Goal: Contribute content: Contribute content

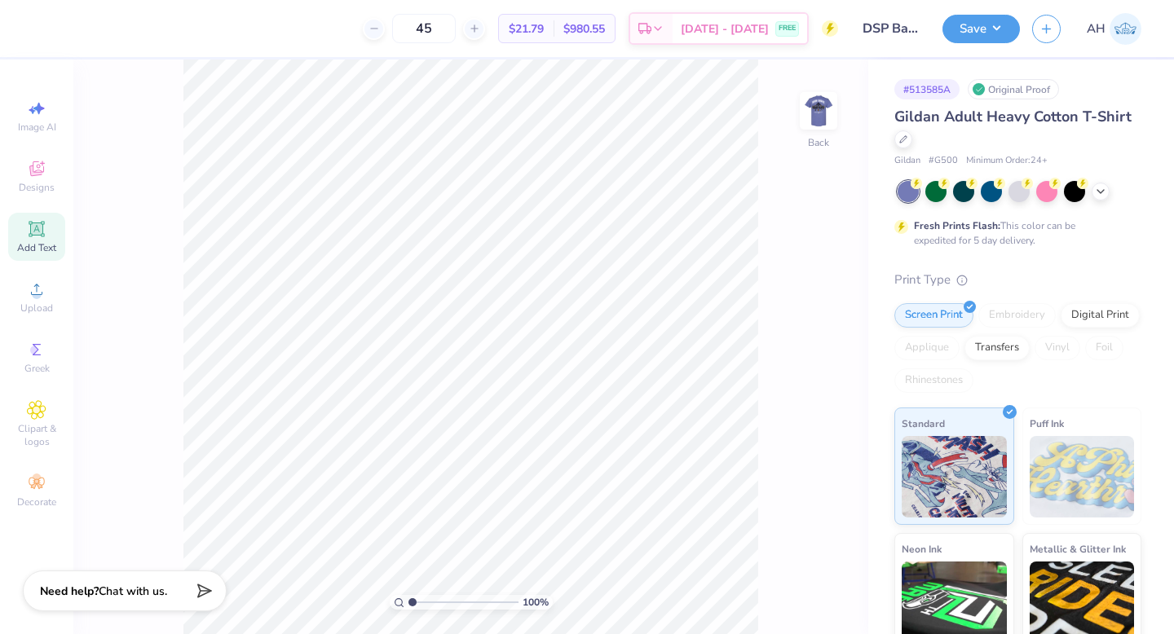
click at [46, 241] on span "Add Text" at bounding box center [36, 247] width 39 height 13
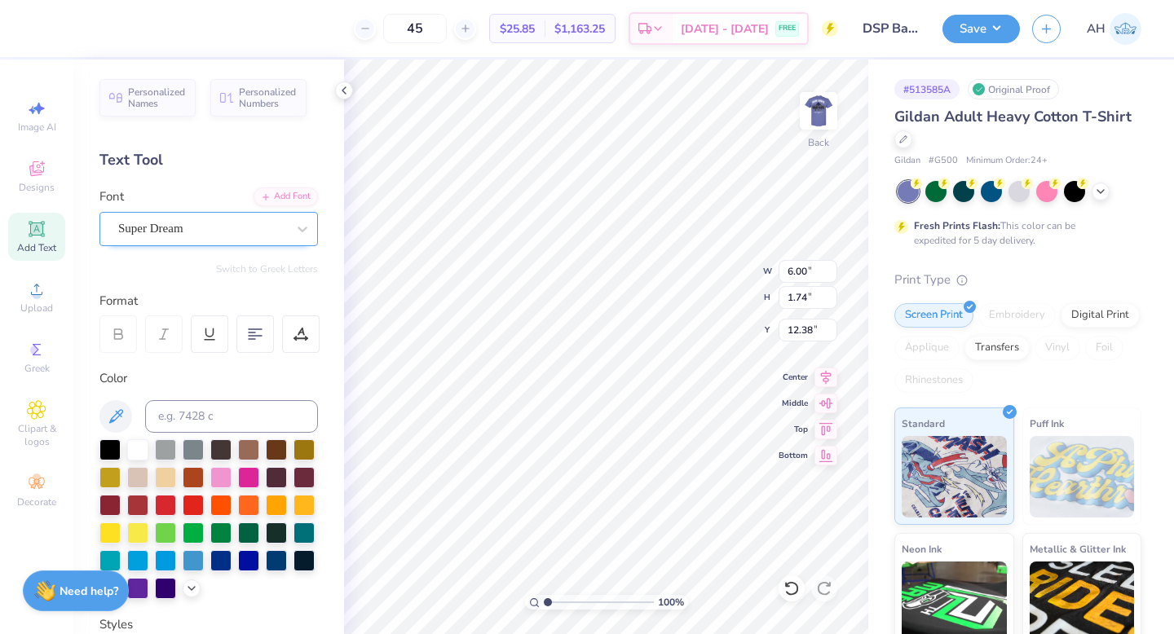
click at [190, 231] on div "Super Dream" at bounding box center [202, 228] width 171 height 25
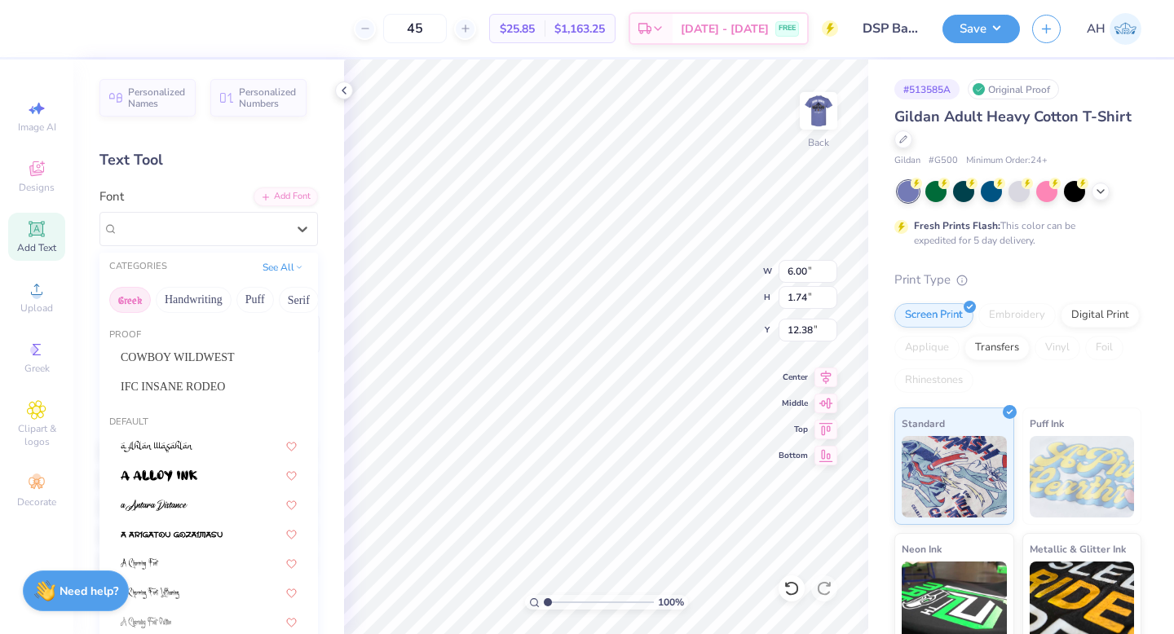
click at [133, 304] on button "Greek" at bounding box center [130, 300] width 42 height 26
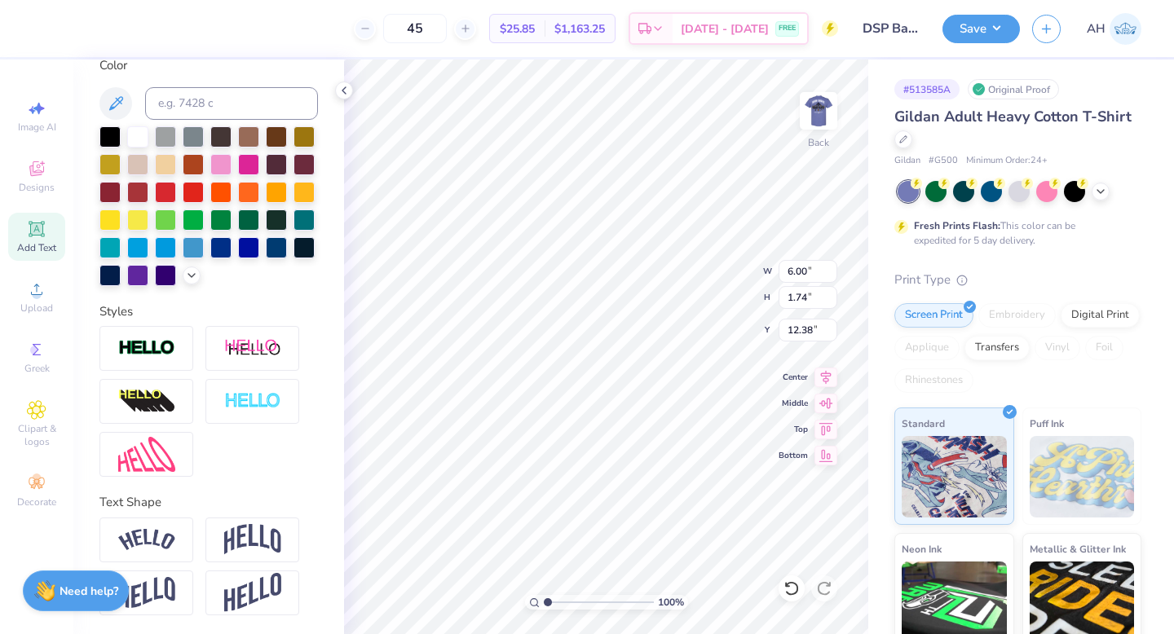
paste input "omen are still more likely to take on primary caregiving responsibilities, whic…"
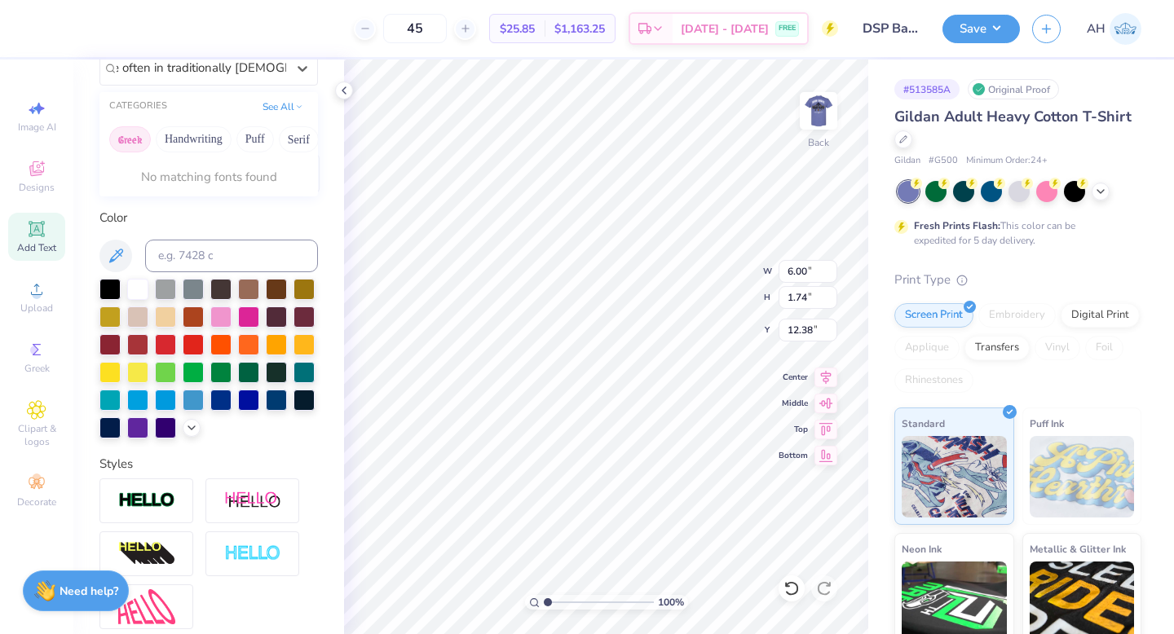
type input "omen are still more likely to take on primary caregiving responsibilities, whic…"
type textarea "omen are still more likely to take on primary caregiving responsibilities, whic…"
click at [792, 590] on icon at bounding box center [791, 588] width 16 height 16
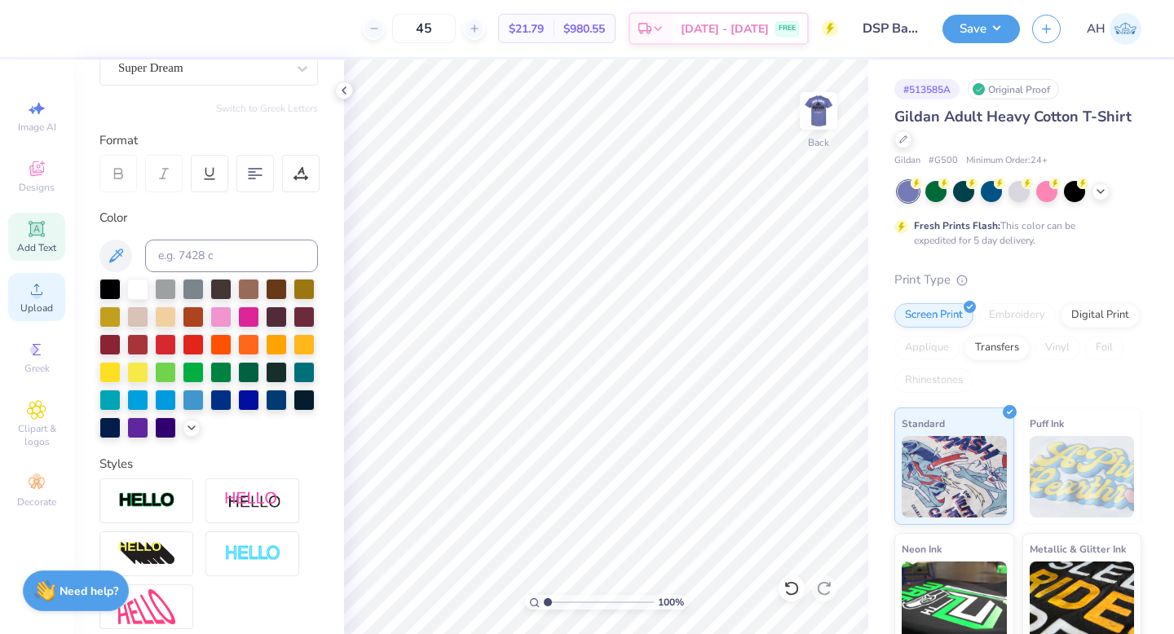
click at [39, 288] on icon at bounding box center [37, 290] width 20 height 20
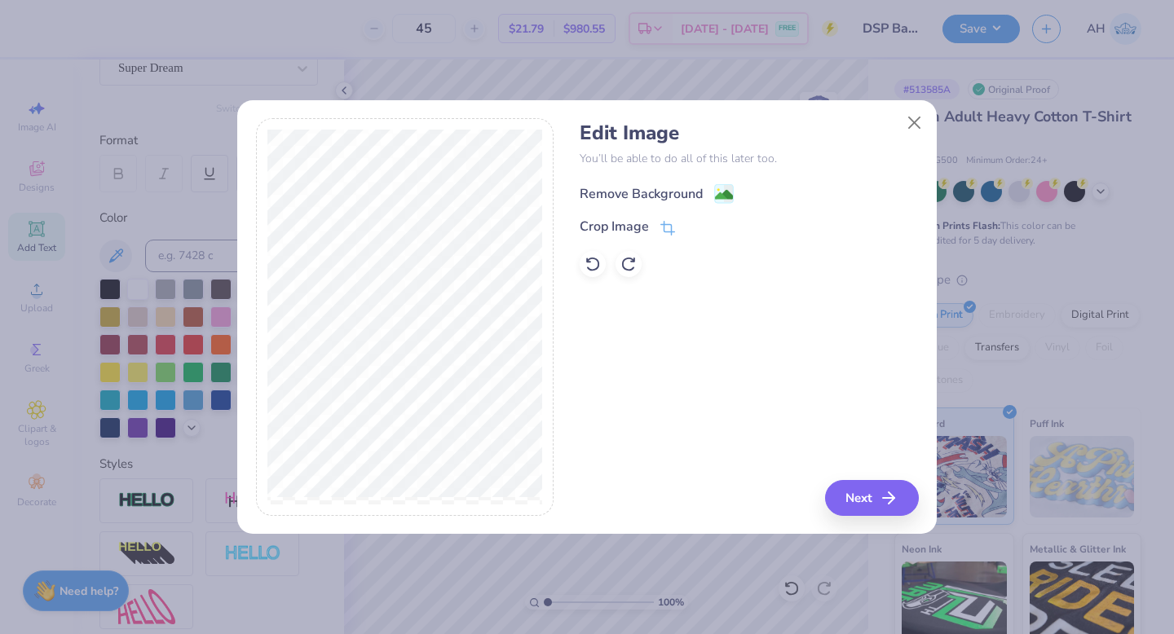
click at [729, 187] on image at bounding box center [724, 195] width 18 height 18
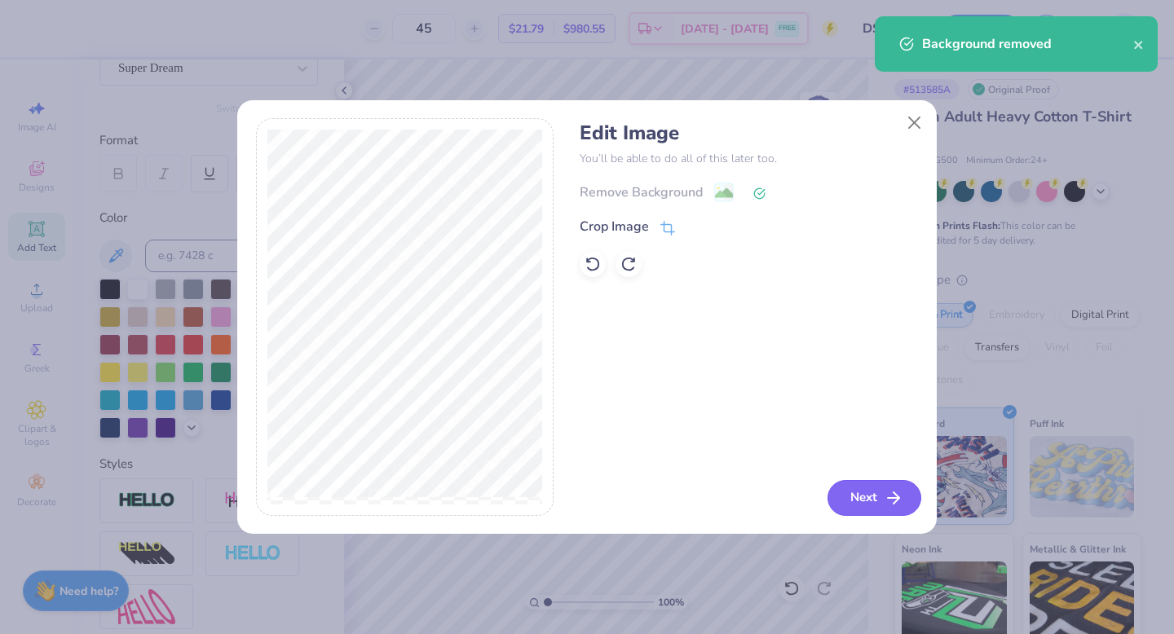
click at [863, 511] on button "Next" at bounding box center [874, 498] width 94 height 36
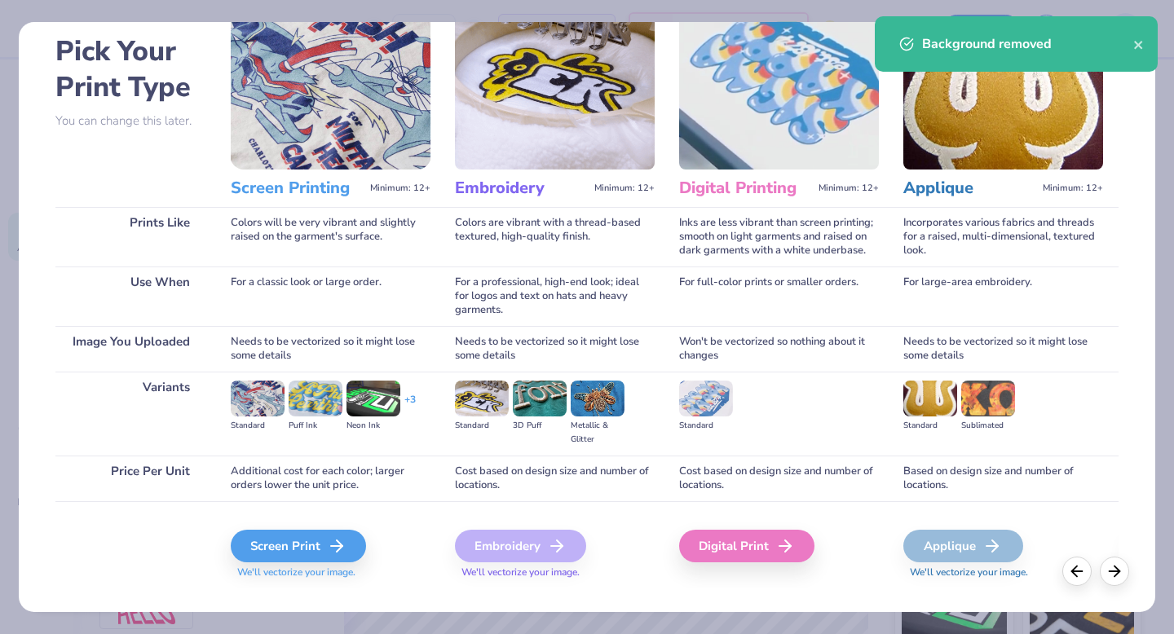
scroll to position [85, 0]
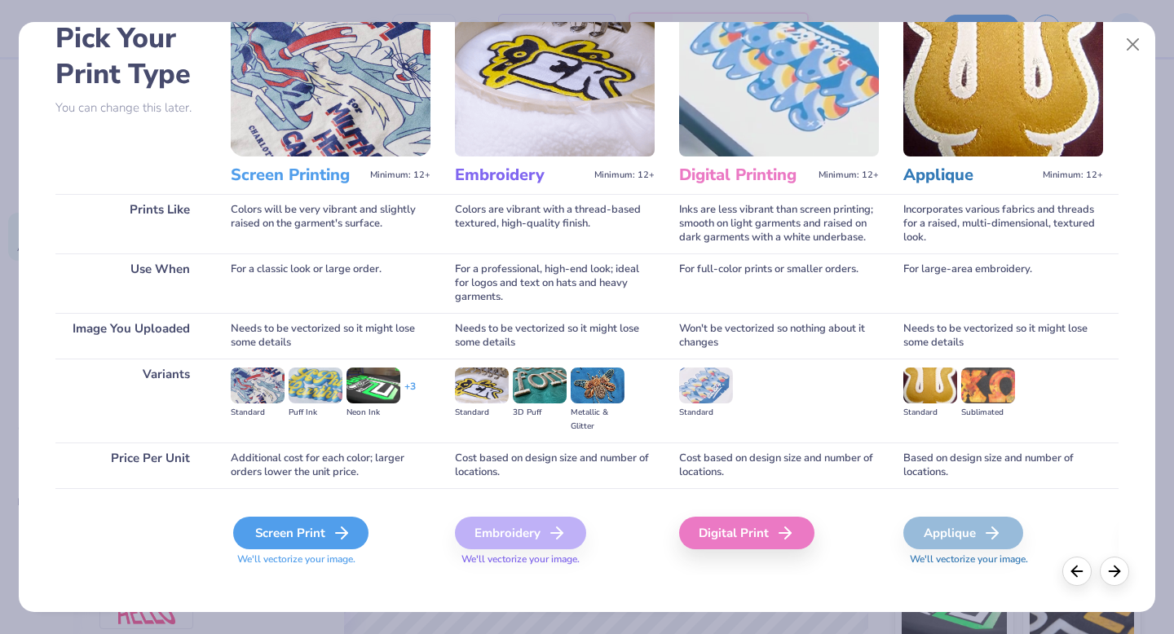
click at [305, 532] on div "Screen Print" at bounding box center [300, 533] width 135 height 33
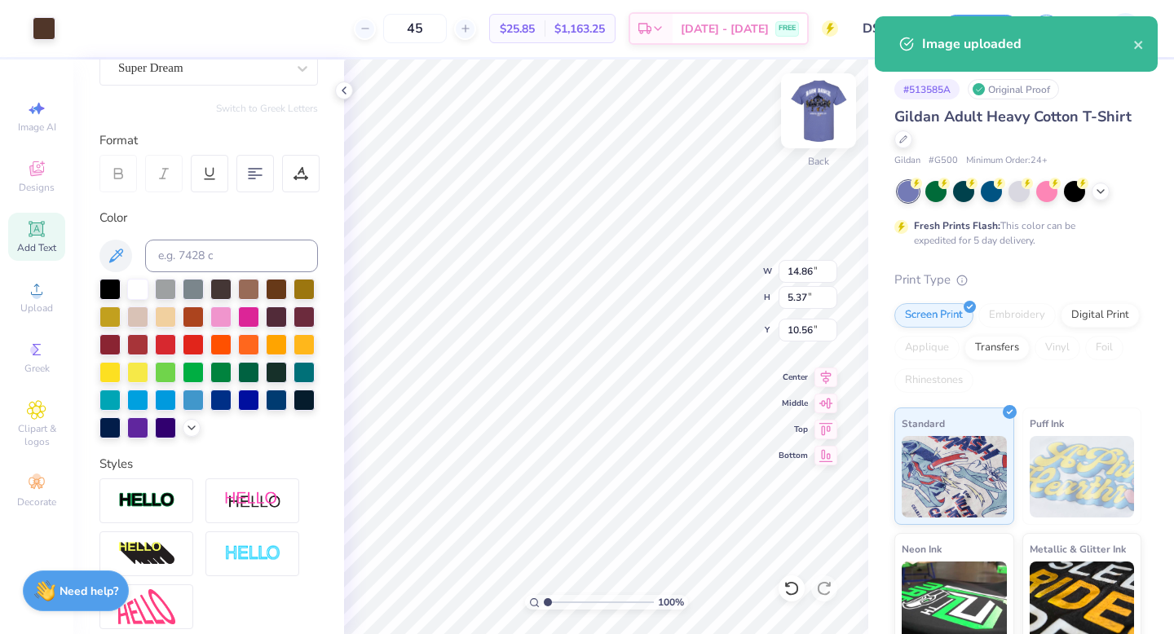
click at [814, 95] on img at bounding box center [818, 110] width 65 height 65
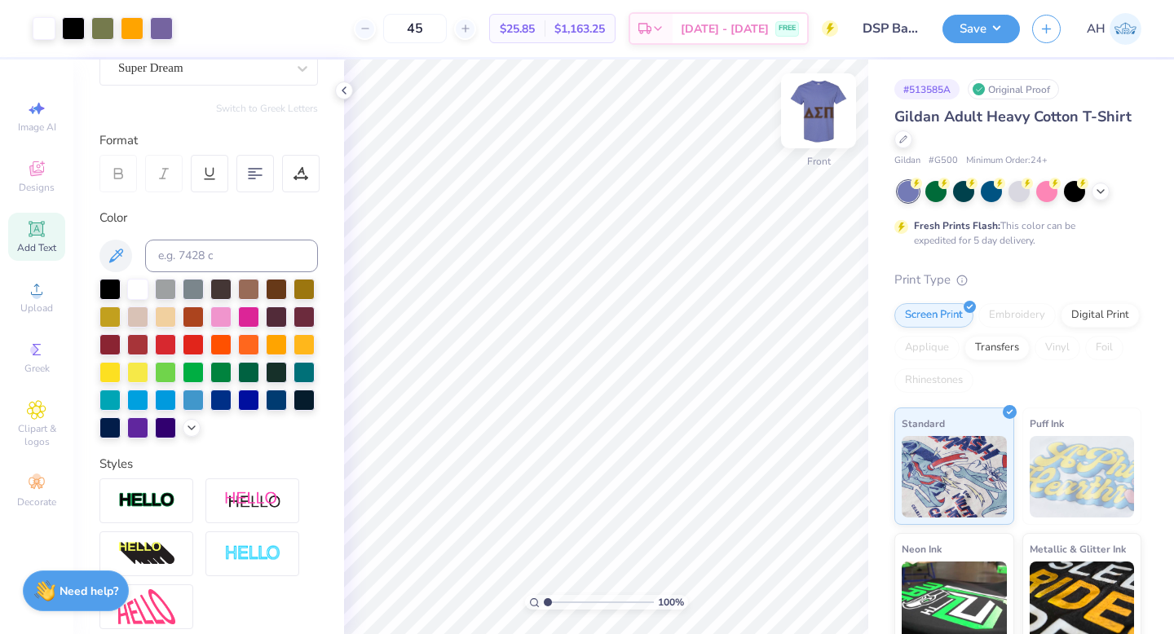
click at [823, 118] on img at bounding box center [818, 110] width 65 height 65
click at [34, 20] on div at bounding box center [44, 26] width 23 height 23
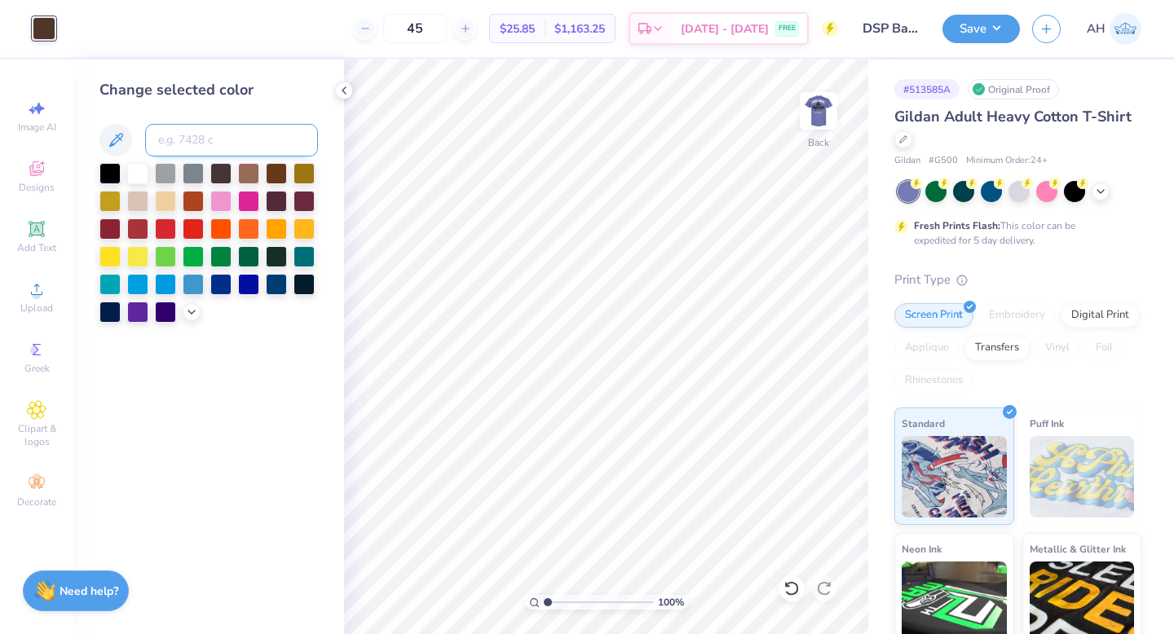
click at [226, 146] on input at bounding box center [231, 140] width 173 height 33
type input "137"
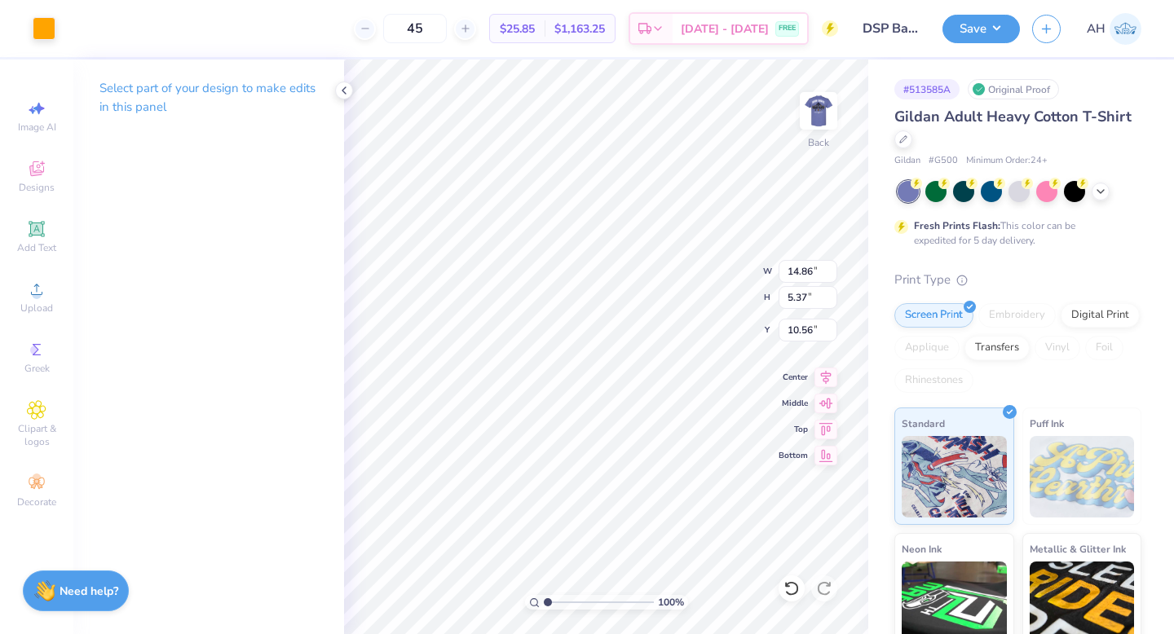
type input "4.43"
type input "1.60"
type input "3.00"
click at [975, 26] on button "Save" at bounding box center [980, 26] width 77 height 29
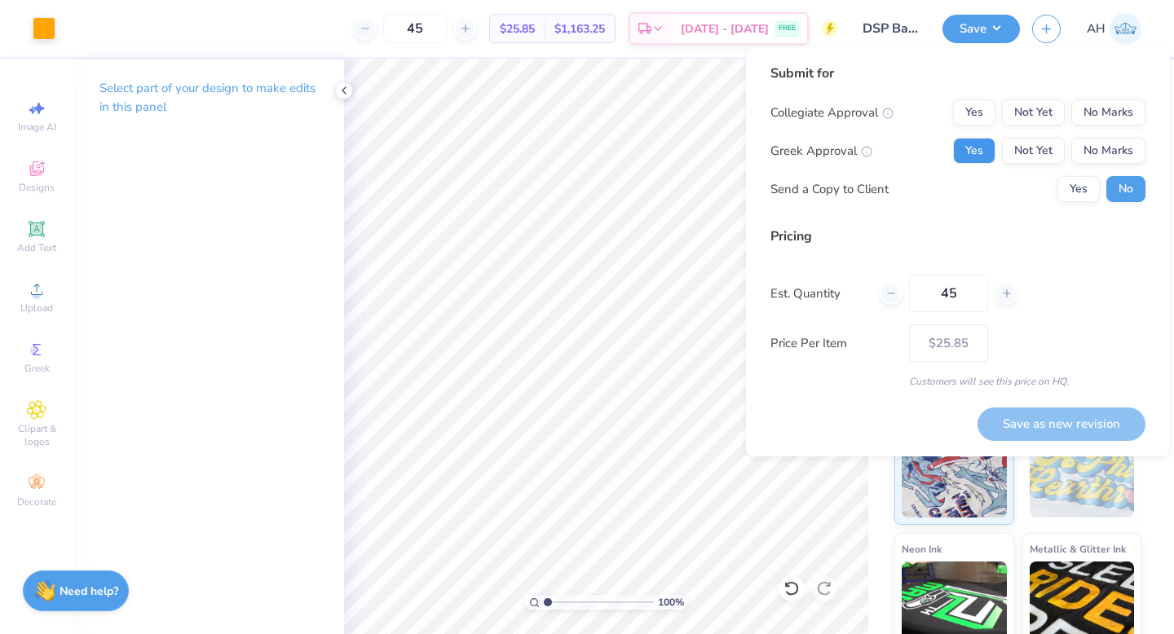
click at [982, 146] on button "Yes" at bounding box center [974, 151] width 42 height 26
click at [1105, 113] on button "No Marks" at bounding box center [1108, 112] width 74 height 26
click at [1025, 417] on button "Save as new revision" at bounding box center [1061, 424] width 168 height 33
type input "$25.85"
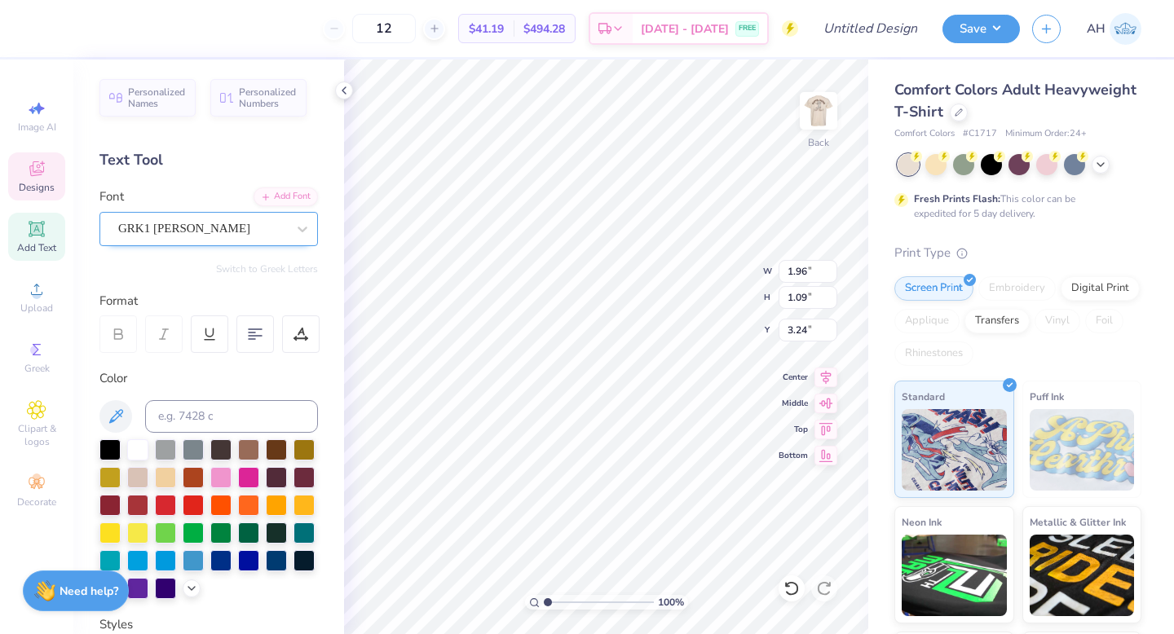
click at [183, 225] on div "GRK1 Albert" at bounding box center [202, 228] width 171 height 25
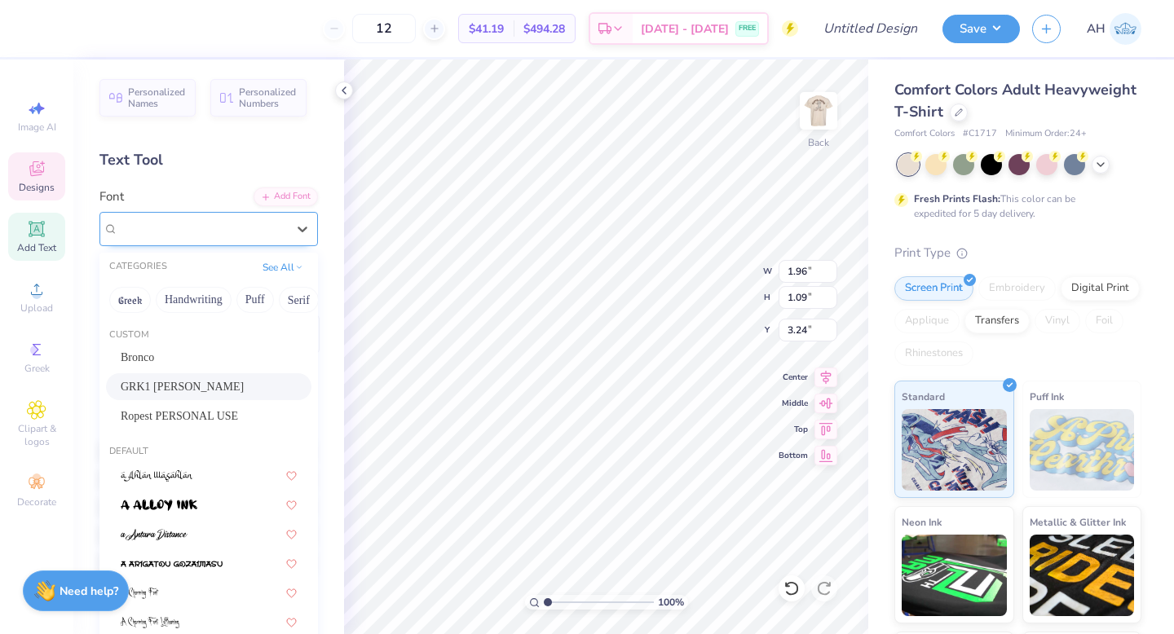
click at [183, 225] on span "GRK1 Albert" at bounding box center [184, 228] width 132 height 19
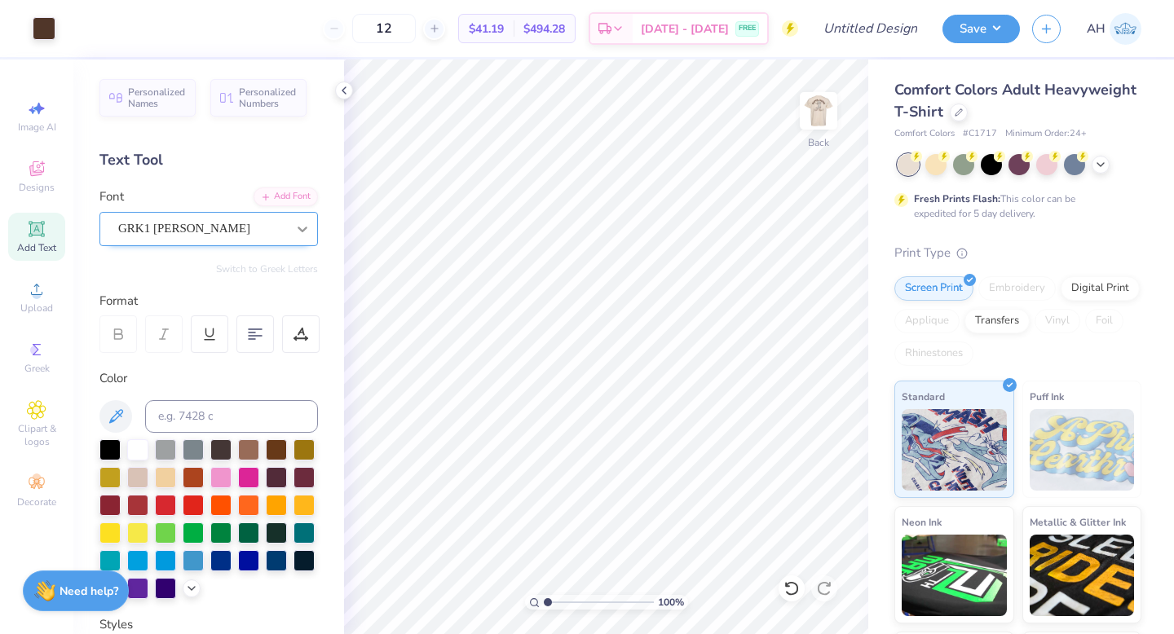
click at [298, 233] on icon at bounding box center [302, 229] width 16 height 16
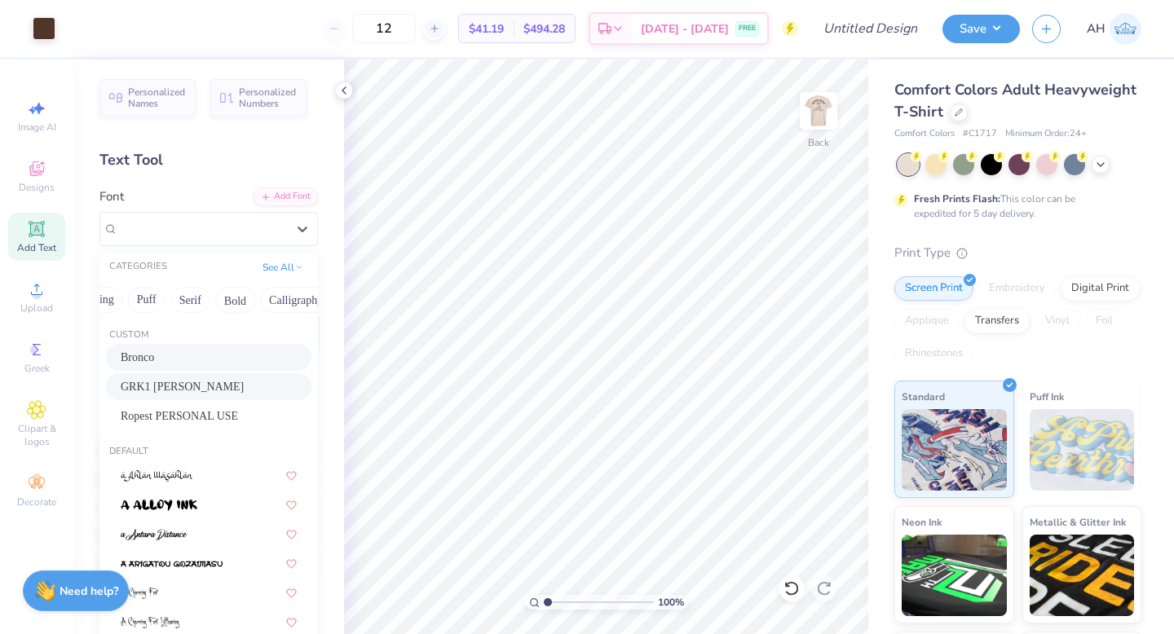
scroll to position [0, 109]
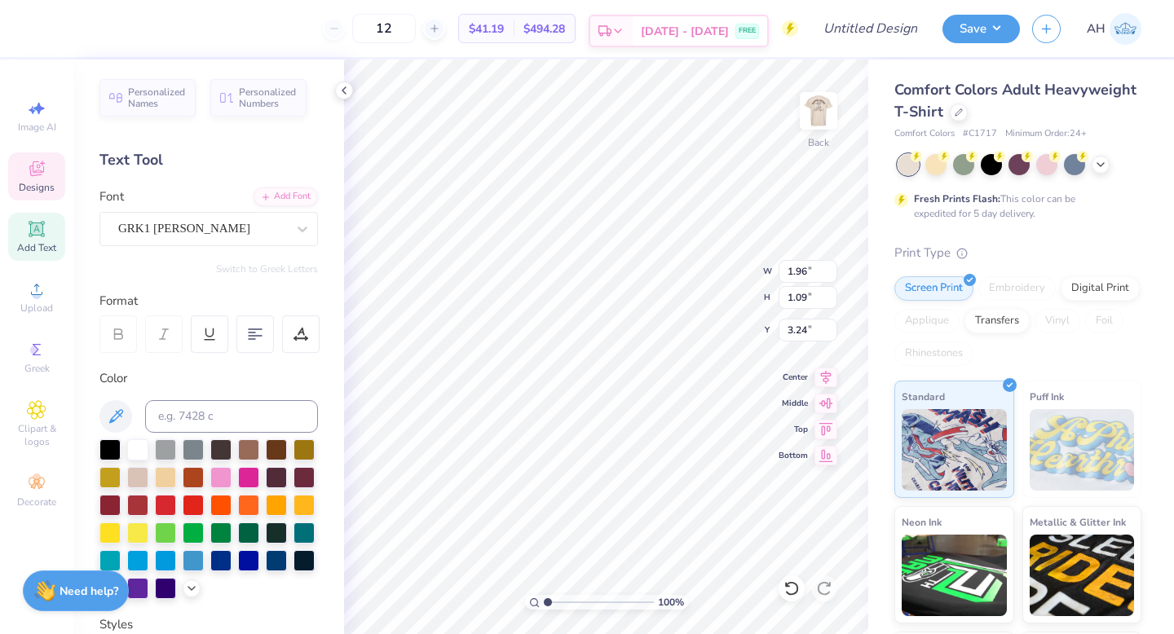
type textarea "DS P"
type input "3.49"
type input "0.74"
type input "9.64"
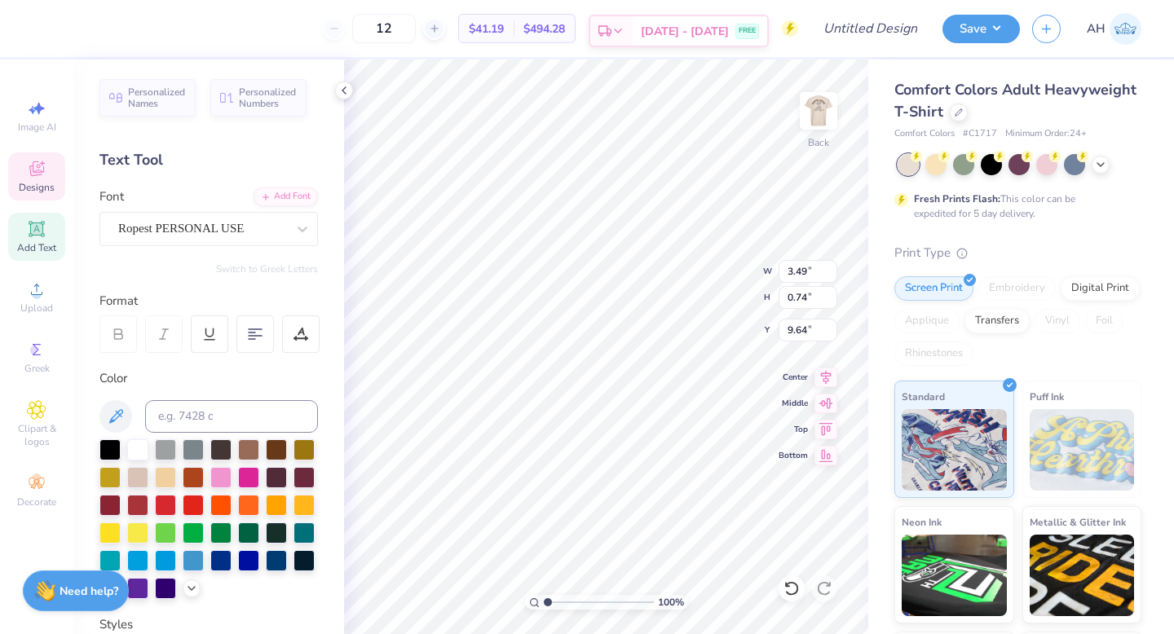
type input "1.95"
type input "2.89"
type input "2.34"
type input "3.38"
type input "5.01"
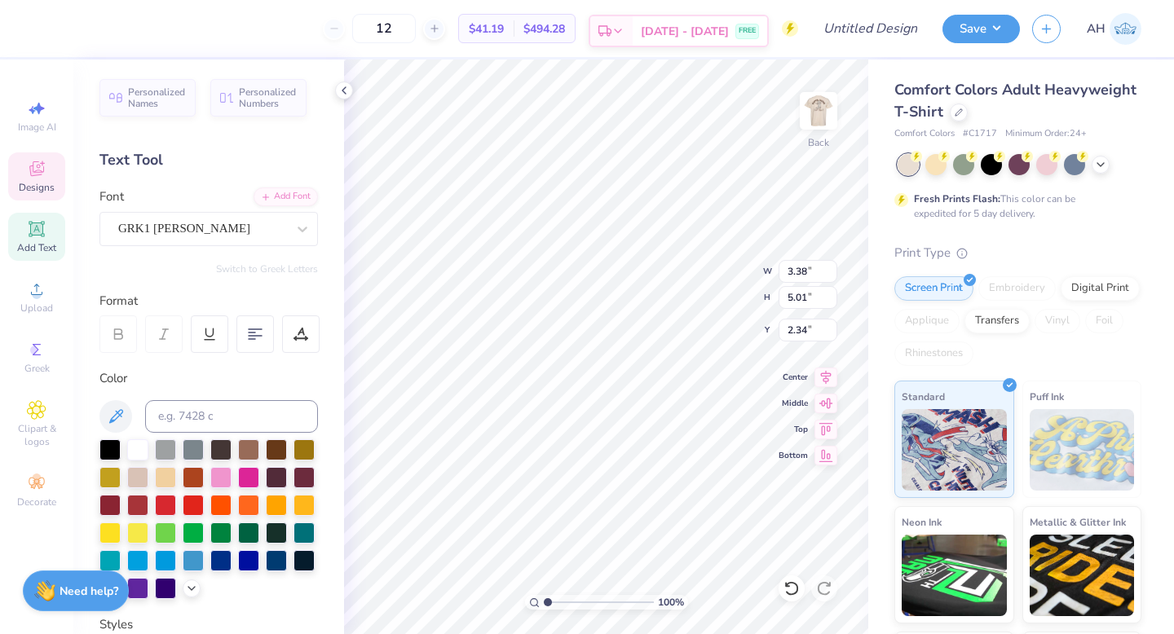
type input "2.35"
type textarea "DSP"
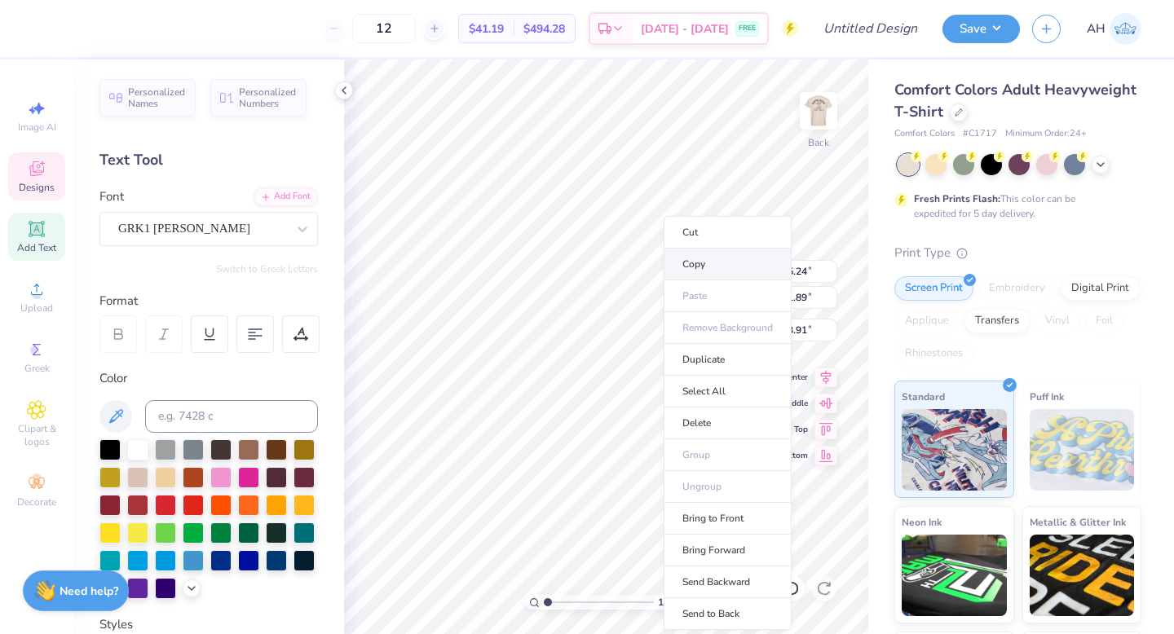
click at [682, 268] on li "Copy" at bounding box center [728, 265] width 128 height 32
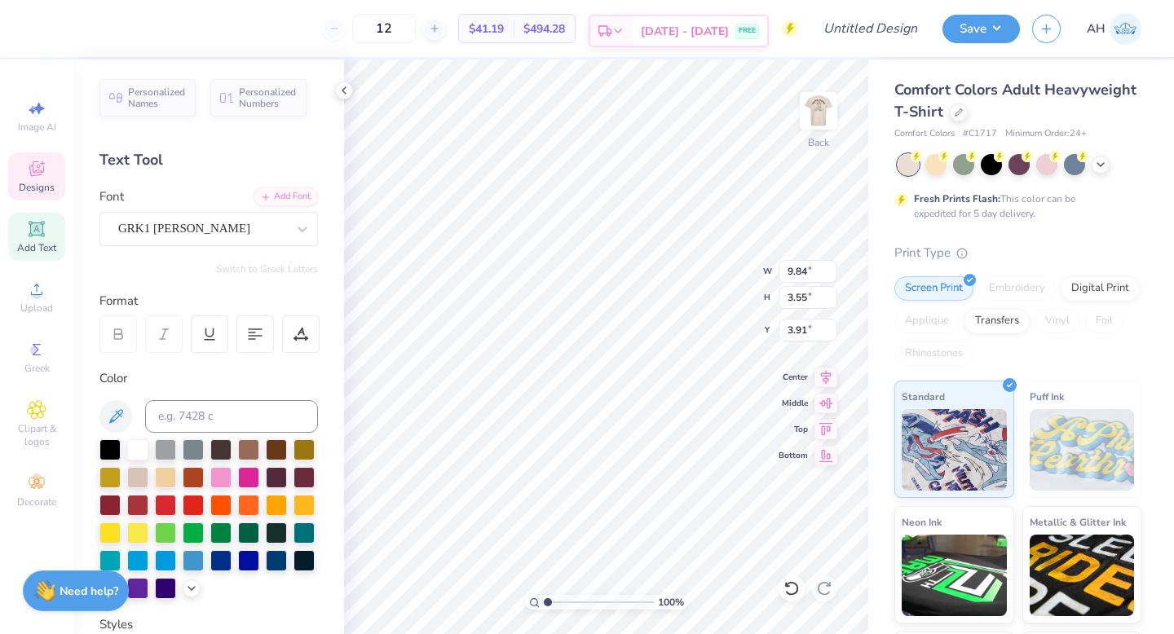
type input "9.84"
type input "3.55"
type input "14.25"
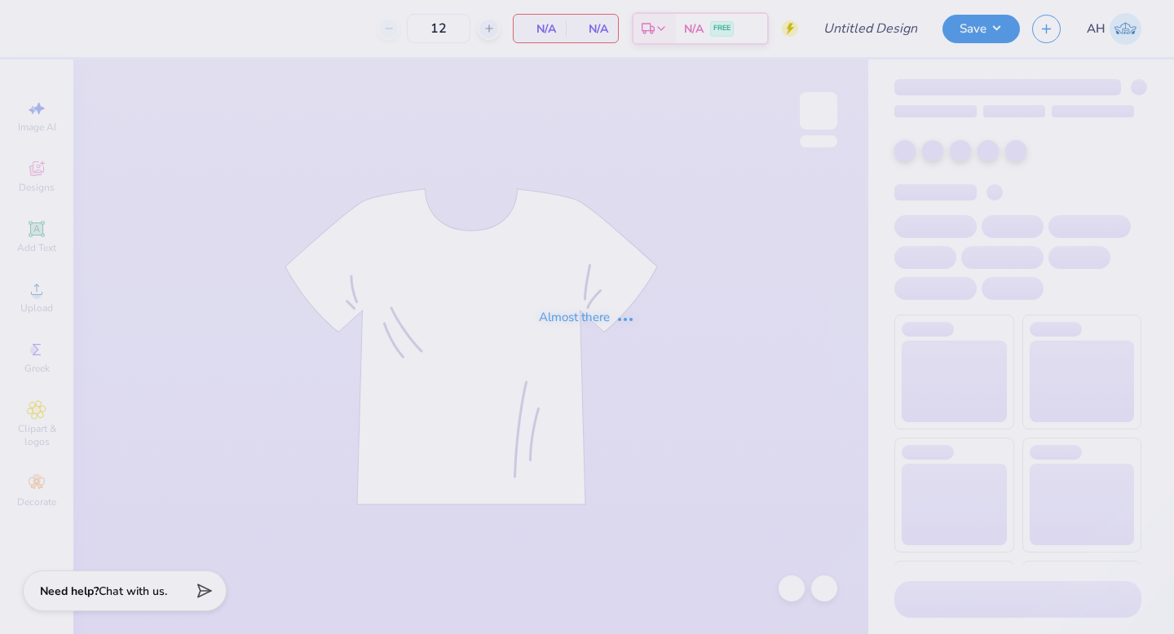
type input "DSP Barn Dance 1"
type input "50"
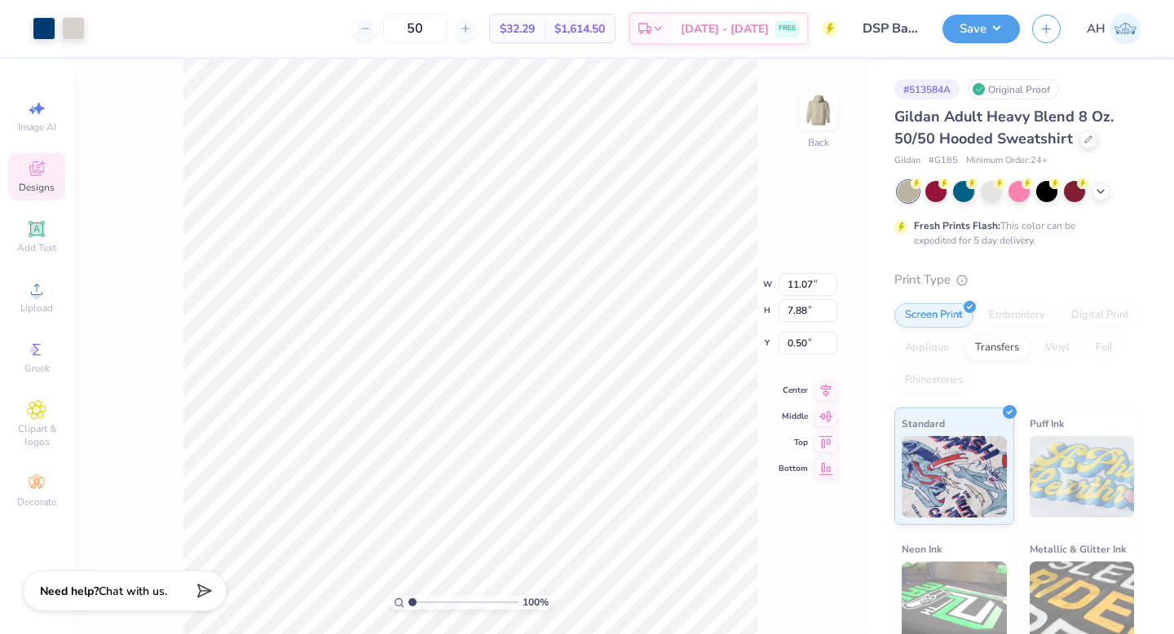
type input "3.00"
click at [819, 374] on icon at bounding box center [825, 375] width 23 height 20
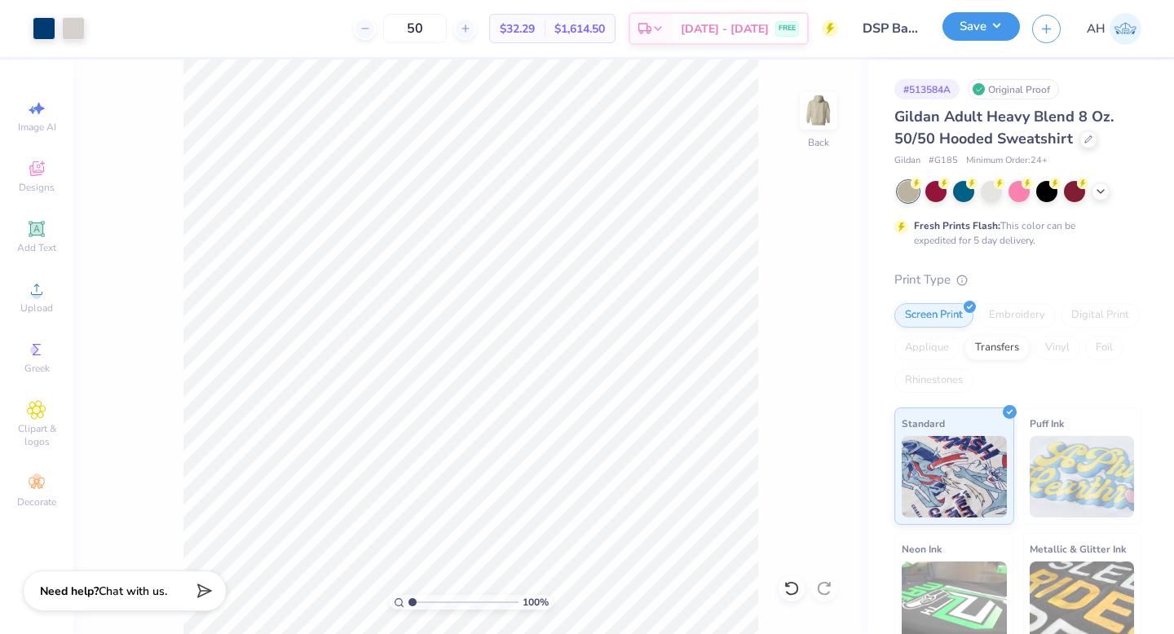
click at [982, 27] on button "Save" at bounding box center [980, 26] width 77 height 29
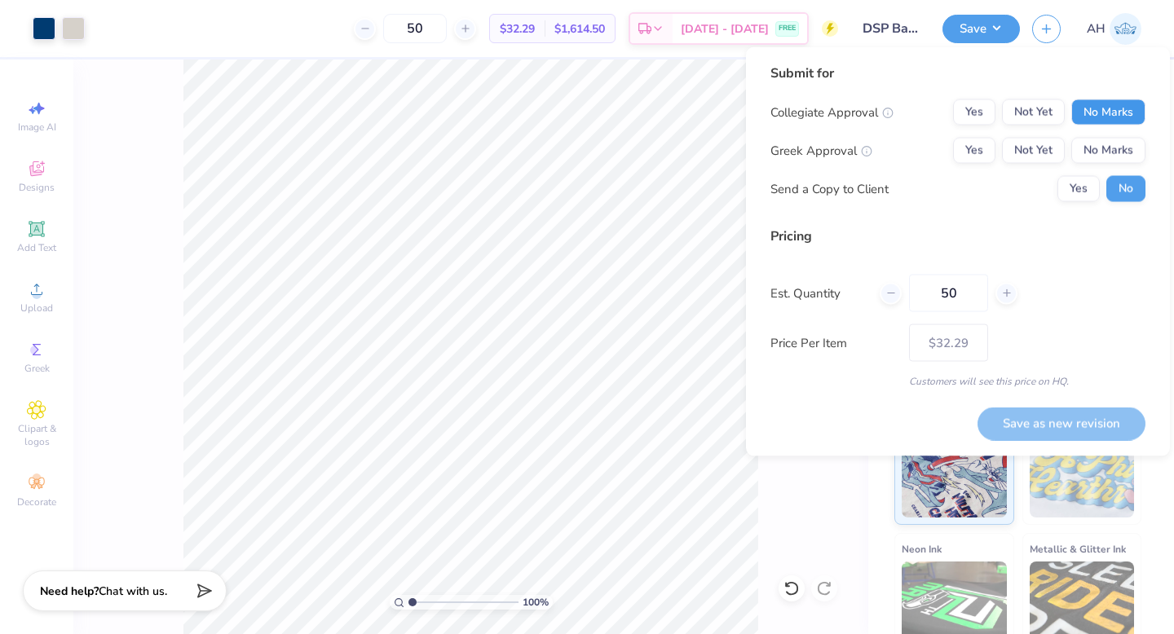
click at [1118, 104] on button "No Marks" at bounding box center [1108, 112] width 74 height 26
click at [977, 145] on button "Yes" at bounding box center [974, 151] width 42 height 26
click at [1064, 417] on button "Save as new revision" at bounding box center [1061, 423] width 168 height 33
type input "$32.29"
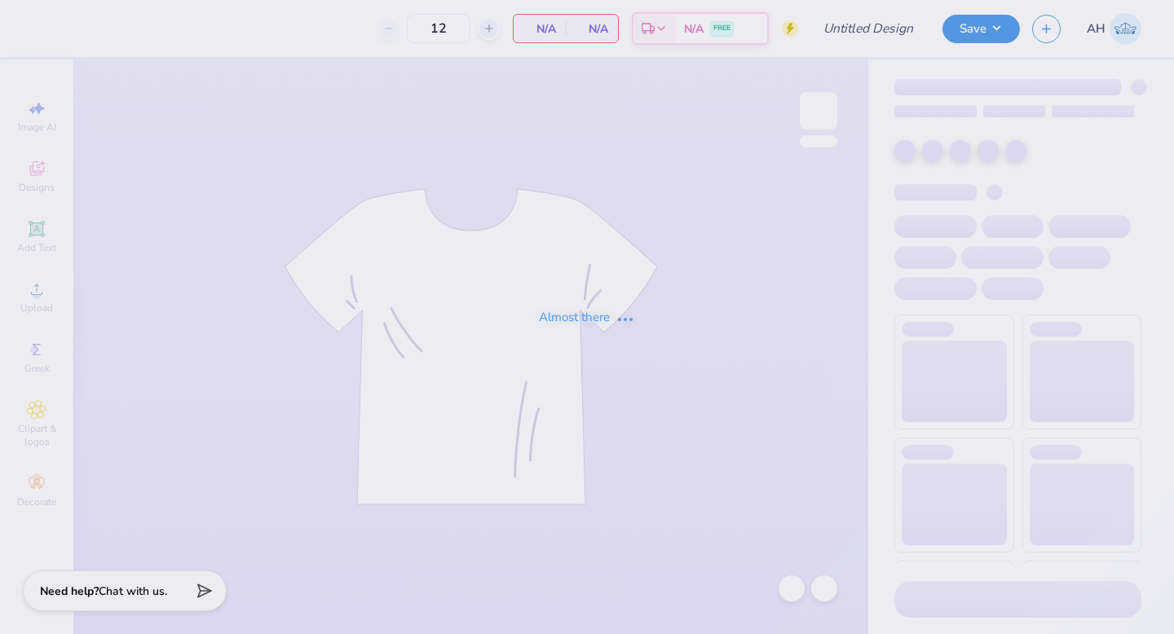
type input "DSP Barn Dance 3"
type input "45"
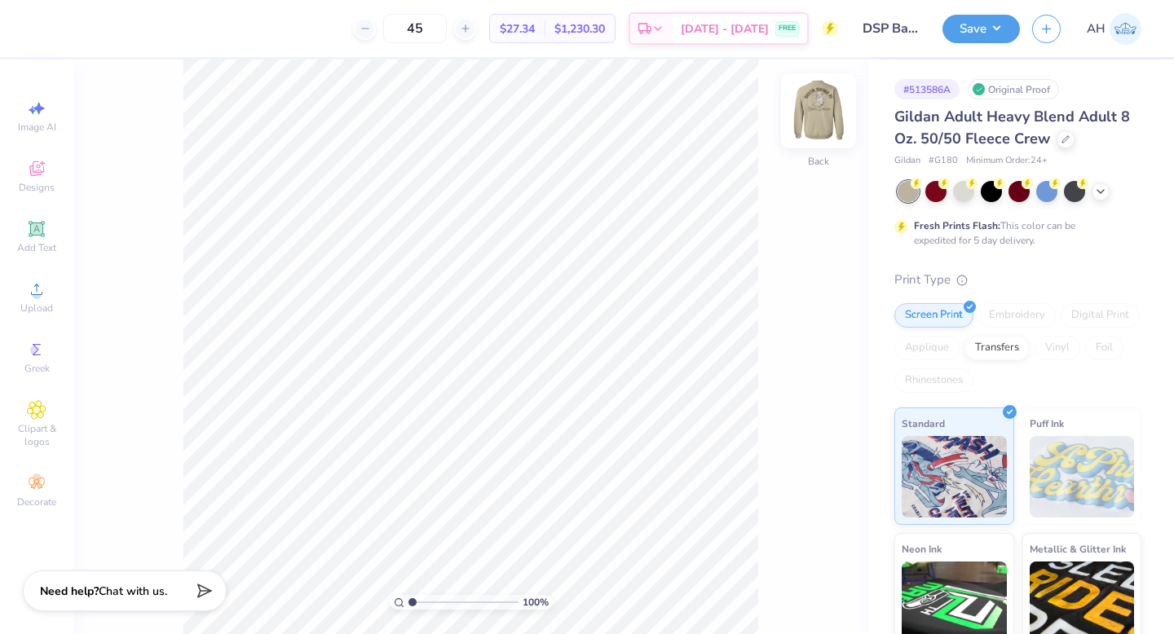
click at [812, 106] on img at bounding box center [818, 110] width 65 height 65
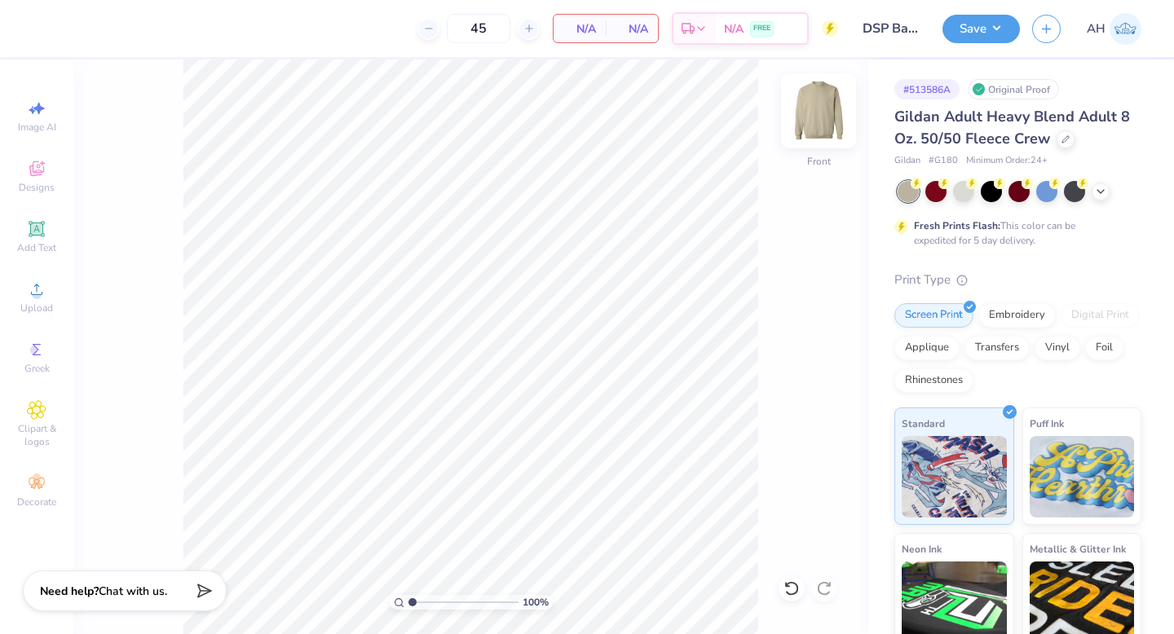
click at [828, 118] on img at bounding box center [818, 110] width 65 height 65
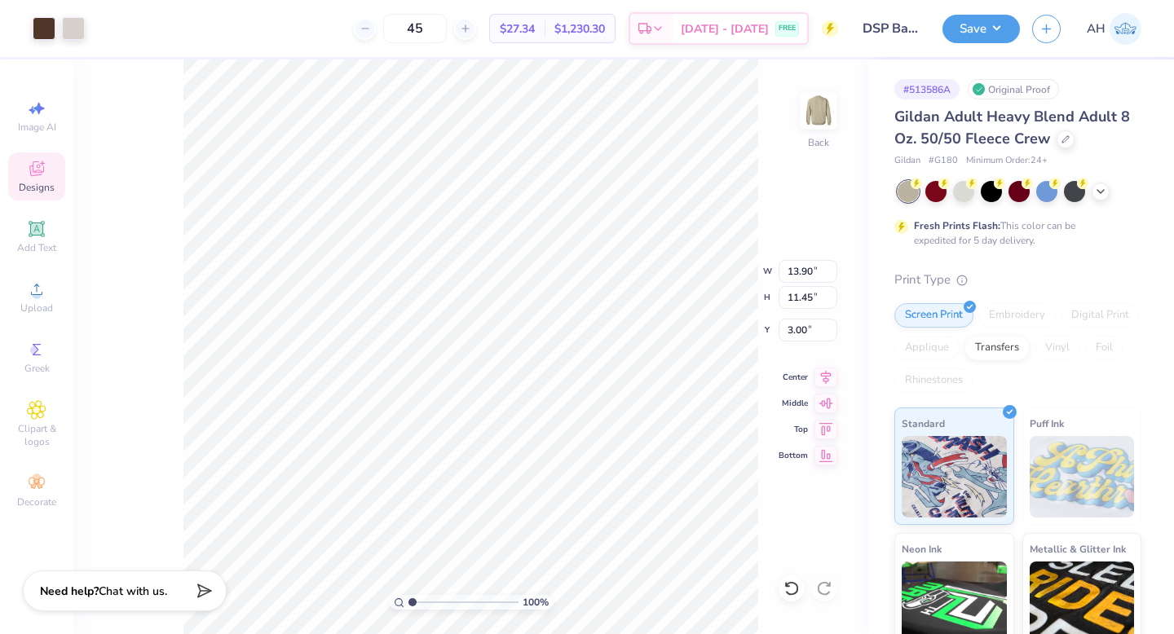
type input "3.00"
click at [821, 375] on icon at bounding box center [825, 375] width 23 height 20
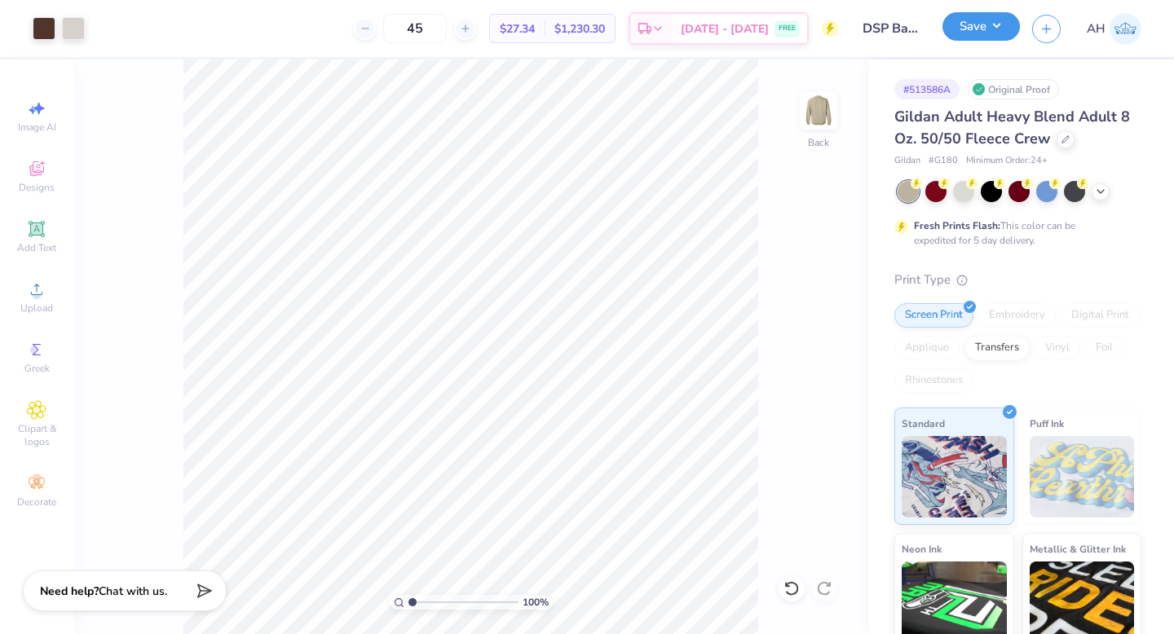
click at [980, 24] on button "Save" at bounding box center [980, 26] width 77 height 29
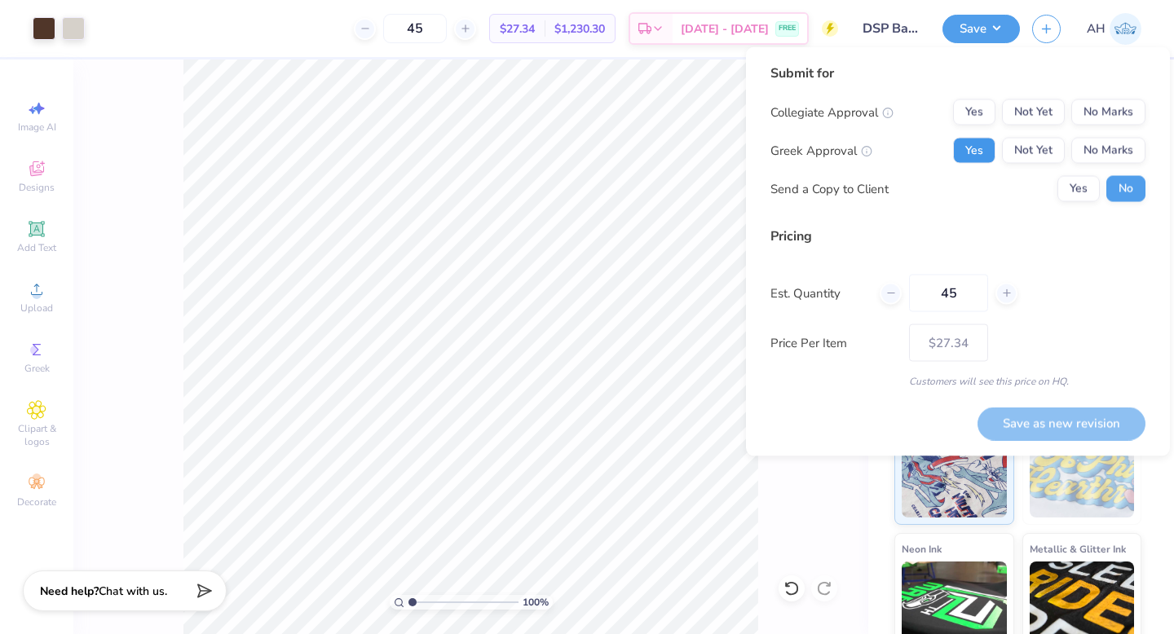
click at [982, 148] on button "Yes" at bounding box center [974, 151] width 42 height 26
click at [1111, 116] on button "No Marks" at bounding box center [1108, 112] width 74 height 26
click at [1039, 414] on button "Save as new revision" at bounding box center [1061, 423] width 168 height 33
type input "$27.34"
